Goal: Navigation & Orientation: Find specific page/section

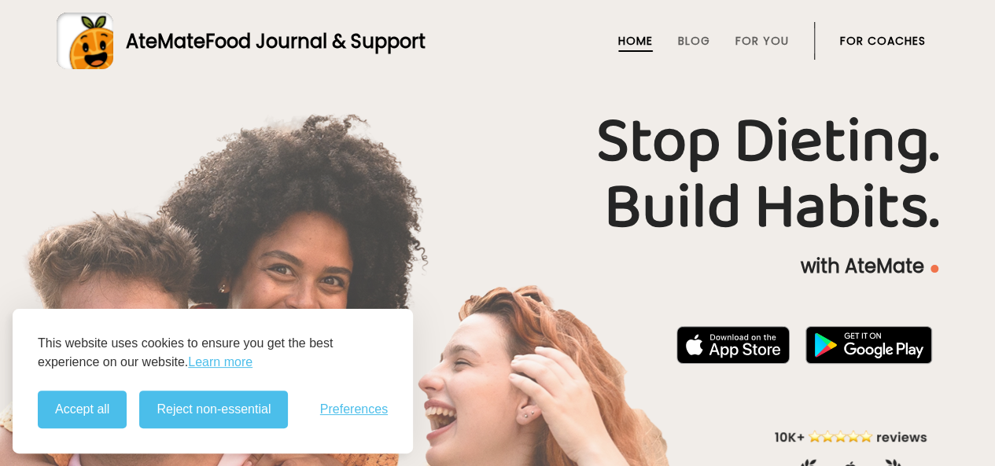
click at [117, 402] on button "Accept all" at bounding box center [82, 410] width 89 height 38
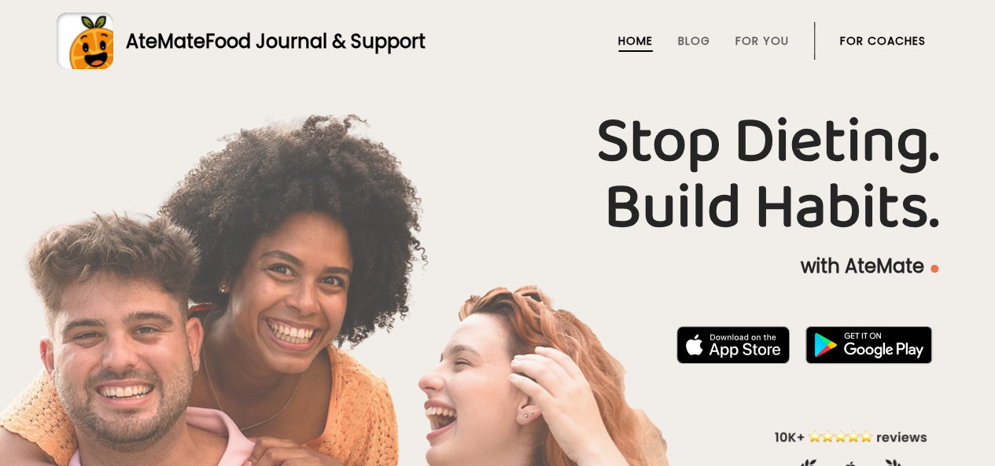
click at [676, 43] on ul "Home Blog For You For Coaches" at bounding box center [750, 41] width 352 height 38
click at [689, 41] on link "Blog" at bounding box center [694, 41] width 32 height 13
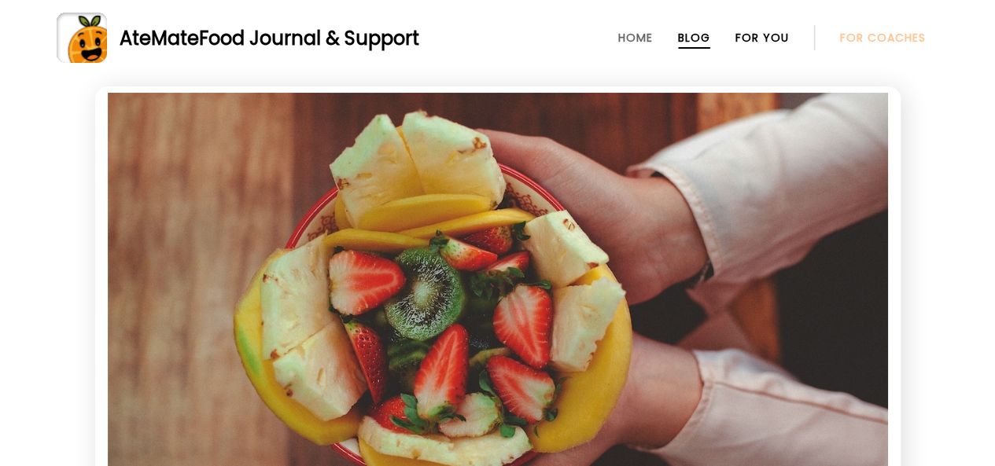
click at [748, 38] on link "For You" at bounding box center [761, 37] width 53 height 13
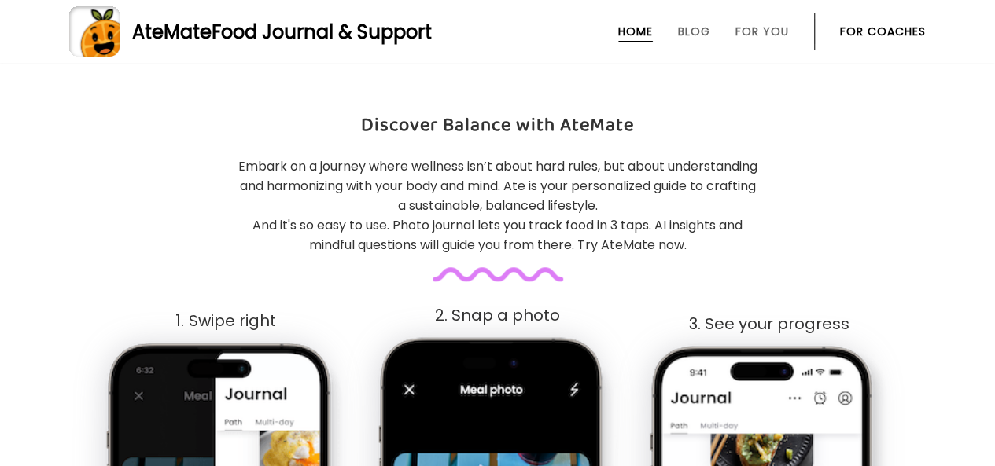
scroll to position [786, 0]
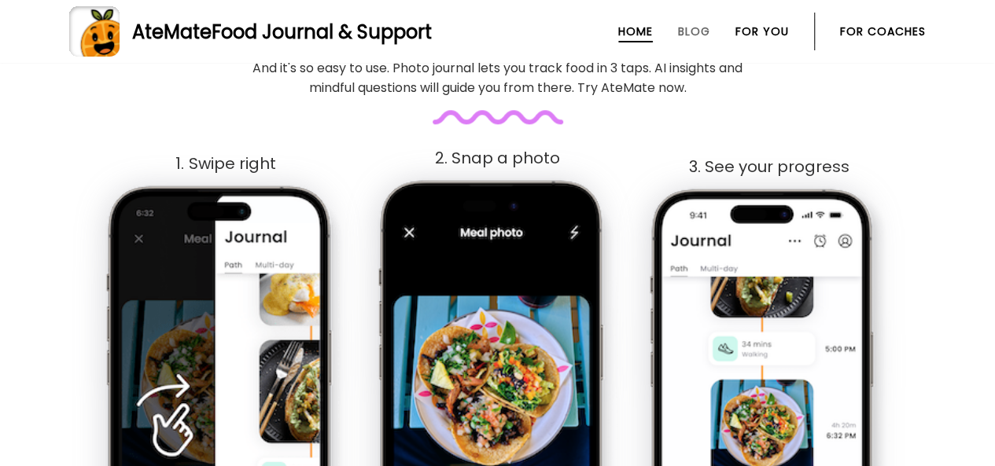
click at [747, 35] on link "For You" at bounding box center [761, 31] width 53 height 13
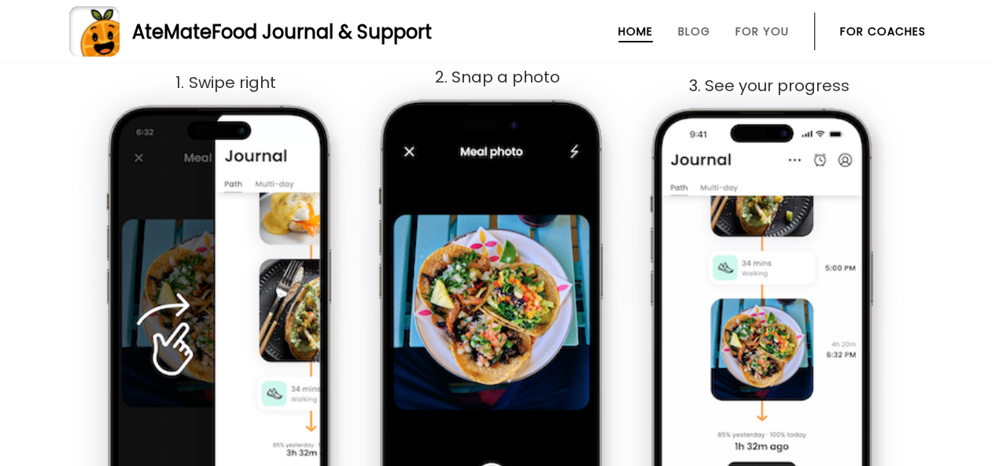
scroll to position [1116, 0]
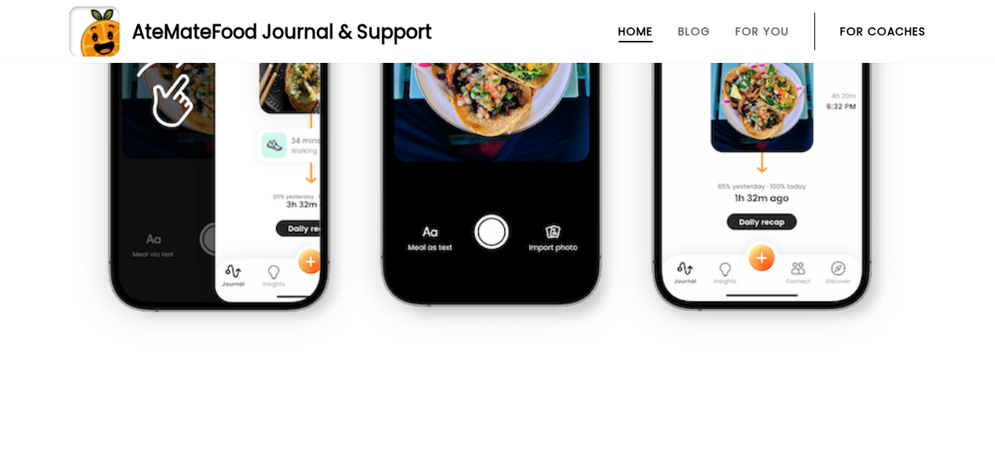
click at [648, 34] on link "Home" at bounding box center [635, 31] width 35 height 13
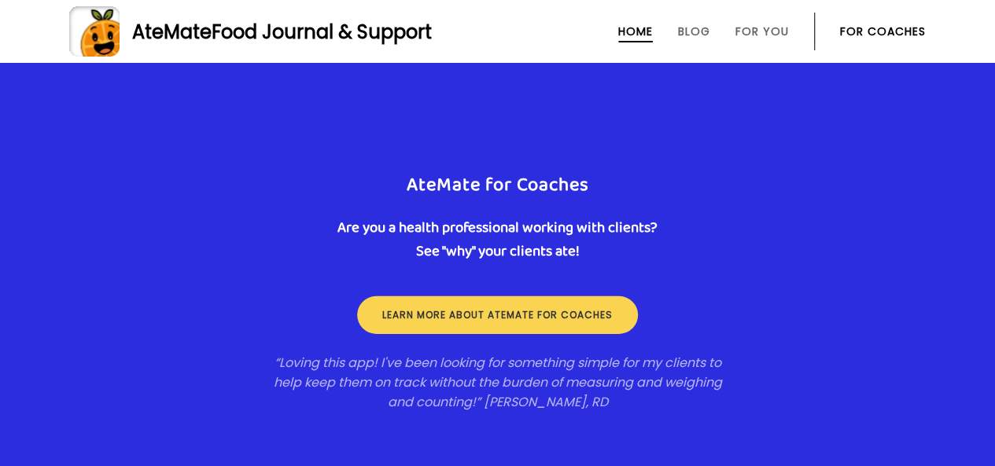
scroll to position [2281, 0]
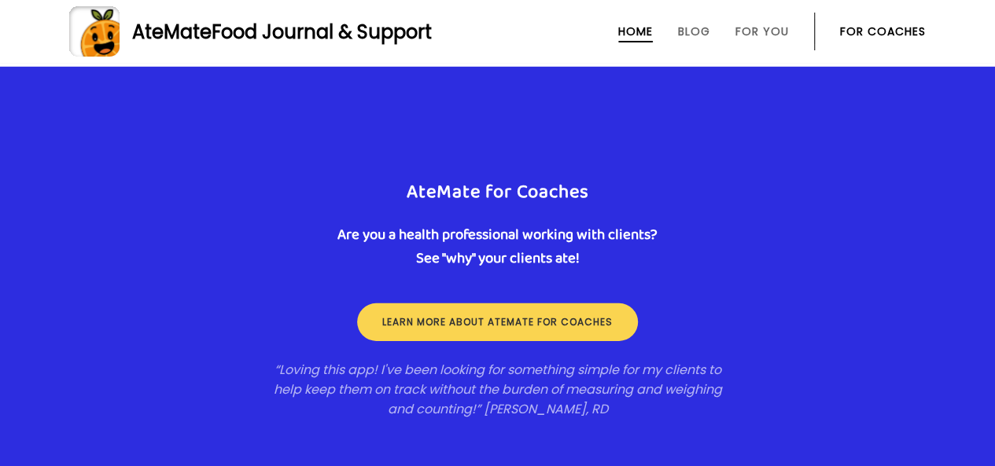
click at [888, 28] on link "For Coaches" at bounding box center [883, 31] width 86 height 13
